Goal: Navigation & Orientation: Understand site structure

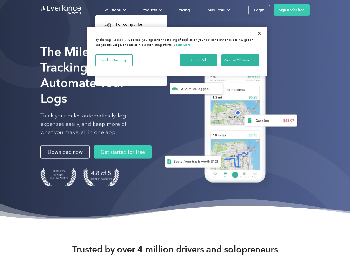
click at [115, 10] on div "Solutions" at bounding box center [112, 10] width 17 height 7
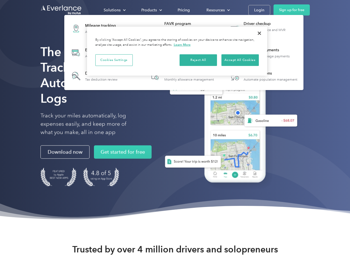
click at [151, 10] on div "Products" at bounding box center [149, 10] width 16 height 7
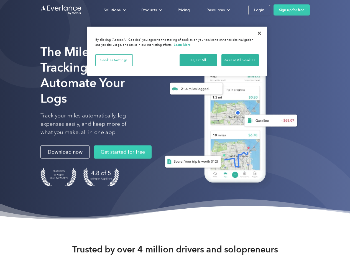
click at [218, 10] on div "Resources" at bounding box center [216, 10] width 18 height 7
click at [114, 60] on button "Cookies Settings" at bounding box center [113, 60] width 37 height 12
click at [0, 0] on div "When you visit any website, it may store or retrieve information on your browse…" at bounding box center [0, 0] width 0 height 0
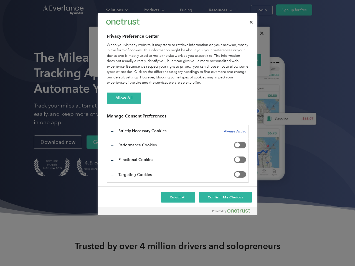
click at [240, 60] on div "When you visit any website, it may store or retrieve information on your browse…" at bounding box center [178, 63] width 142 height 43
click at [260, 33] on div at bounding box center [177, 133] width 355 height 266
